Goal: Information Seeking & Learning: Learn about a topic

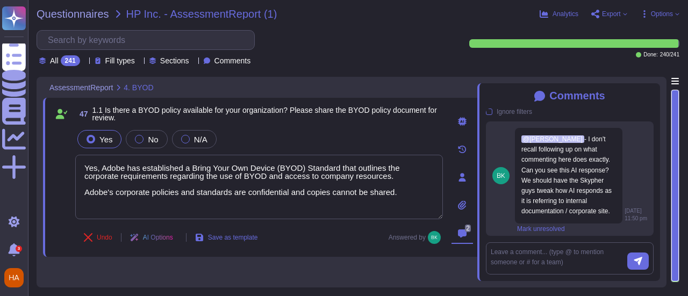
type textarea "Yes, Adobe has established a Bring Your Own Device (BYOD) Standard that outline…"
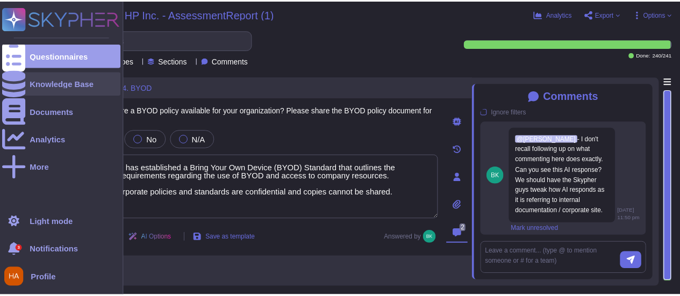
scroll to position [26, 0]
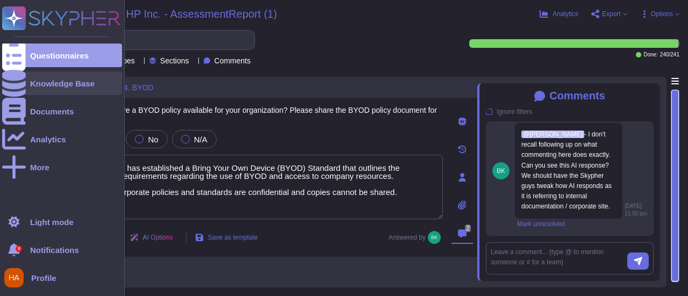
click at [31, 77] on div "Knowledge Base" at bounding box center [62, 83] width 120 height 24
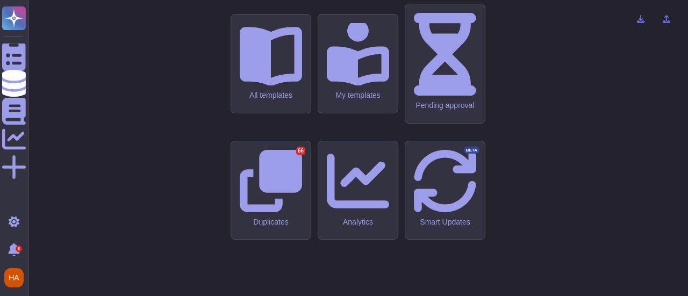
drag, startPoint x: 232, startPoint y: 74, endPoint x: 198, endPoint y: 40, distance: 47.9
click at [204, 47] on div "Adobe Security knowledge base All templates My templates Pending approval Dupli…" at bounding box center [358, 148] width 643 height 279
click at [278, 101] on div "All templates" at bounding box center [270, 95] width 63 height 9
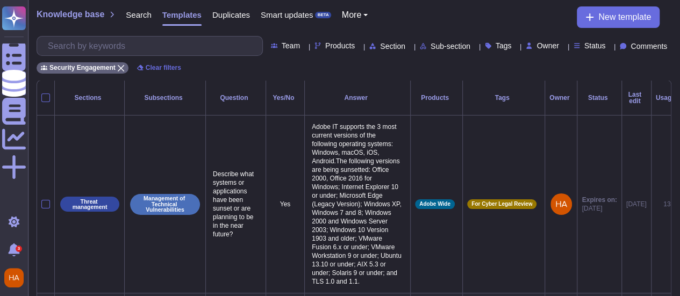
click at [325, 45] on span "Products" at bounding box center [340, 46] width 30 height 8
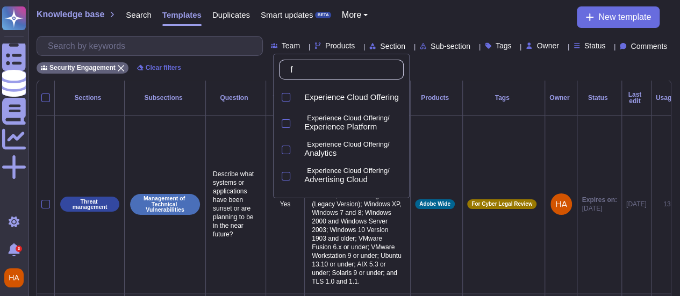
type input "fr"
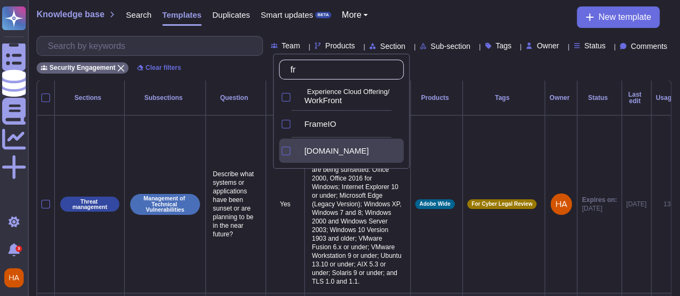
click at [323, 151] on span "[DOMAIN_NAME]" at bounding box center [336, 151] width 65 height 10
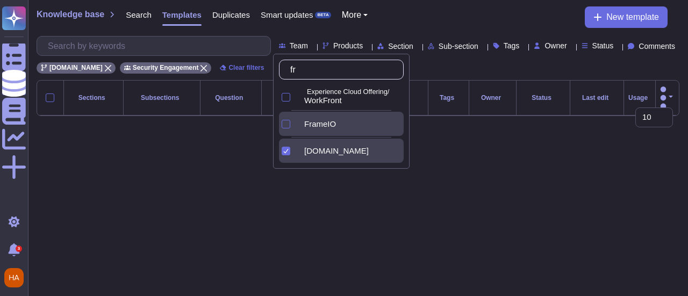
click at [325, 117] on div "FrameIO" at bounding box center [350, 124] width 108 height 24
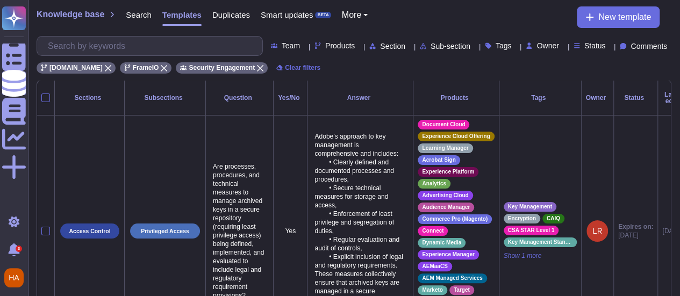
click at [596, 95] on th "Owner" at bounding box center [597, 98] width 32 height 35
